Goal: Check status

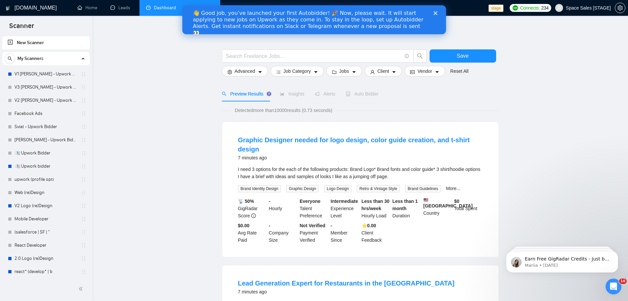
click at [155, 9] on link "Dashboard" at bounding box center [161, 8] width 30 height 6
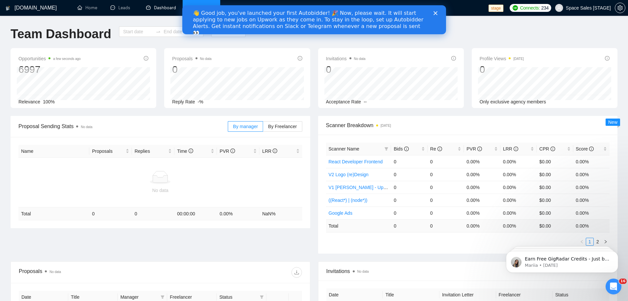
type input "[DATE]"
